Goal: Navigation & Orientation: Find specific page/section

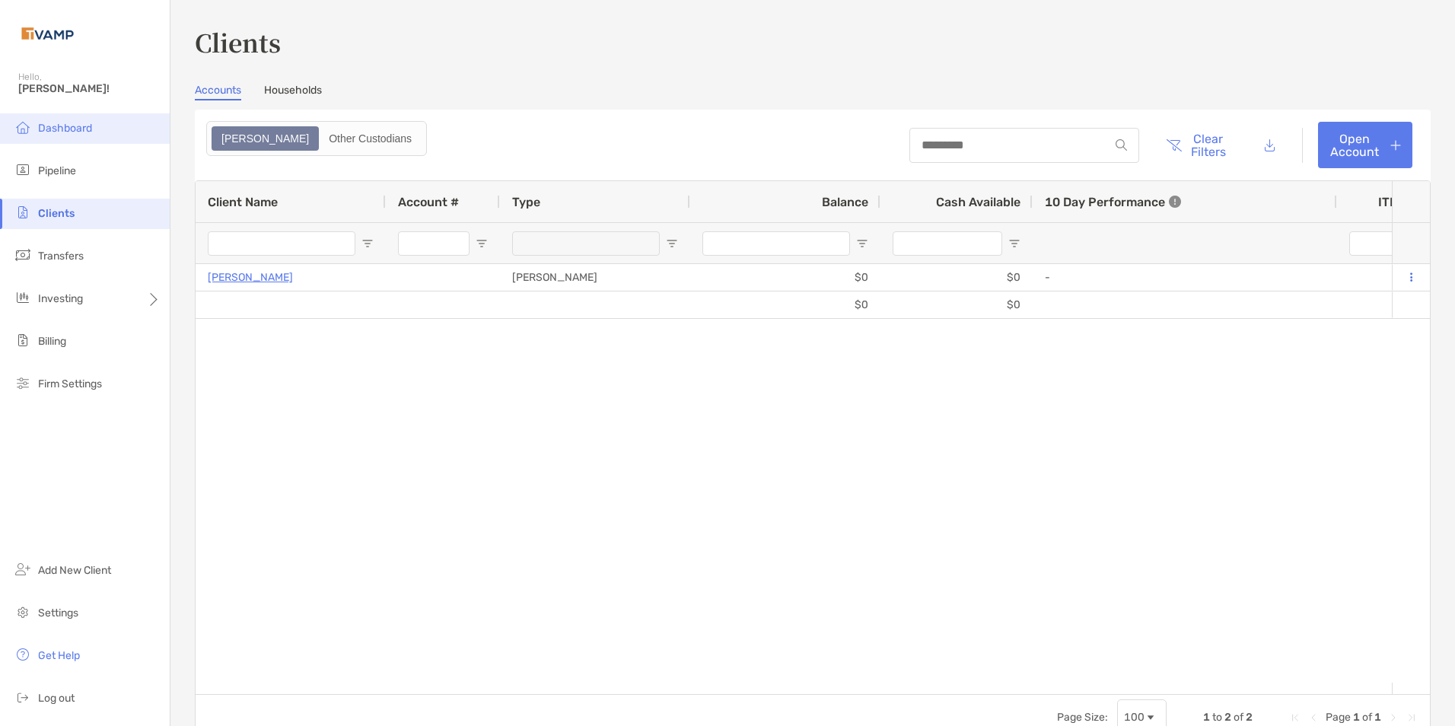
click at [65, 129] on span "Dashboard" at bounding box center [65, 128] width 54 height 13
click at [64, 168] on span "Pipeline" at bounding box center [57, 170] width 38 height 13
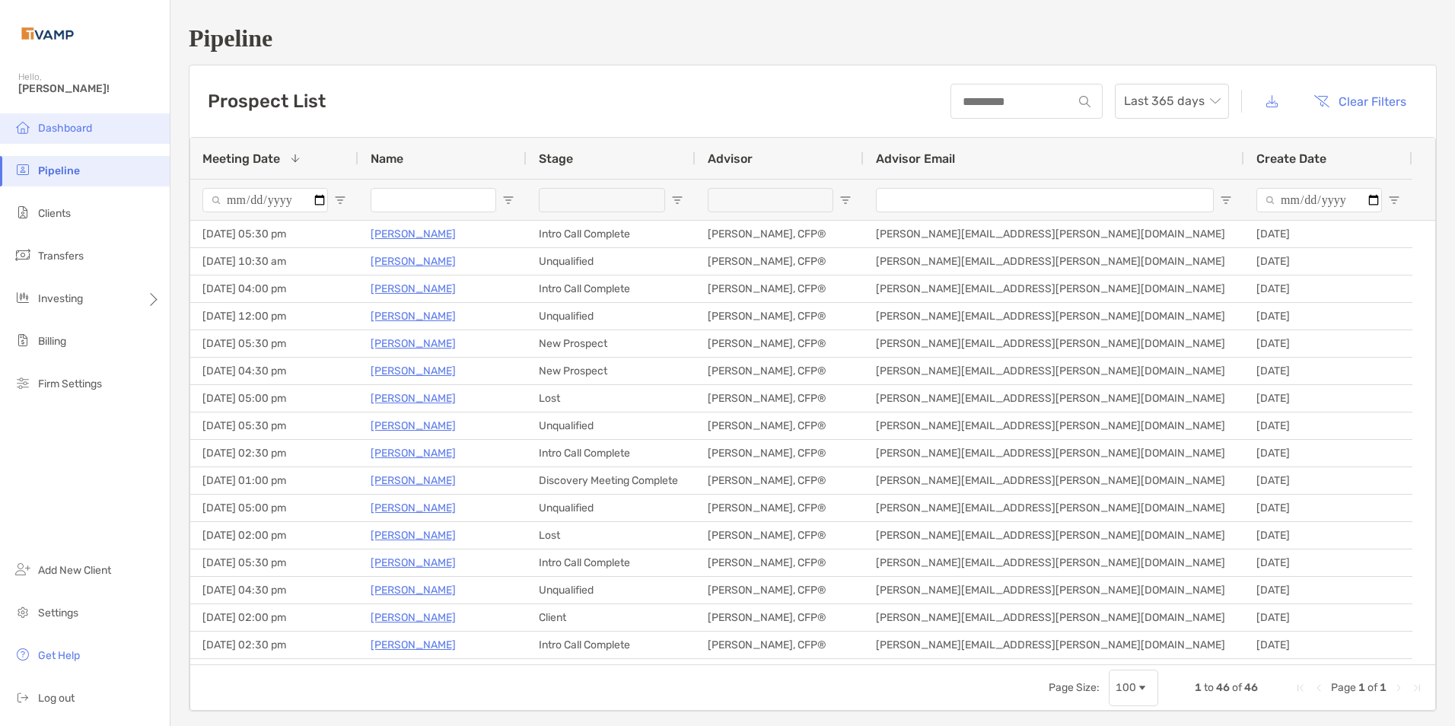
click at [94, 130] on li "Dashboard" at bounding box center [85, 128] width 170 height 30
